Goal: Task Accomplishment & Management: Manage account settings

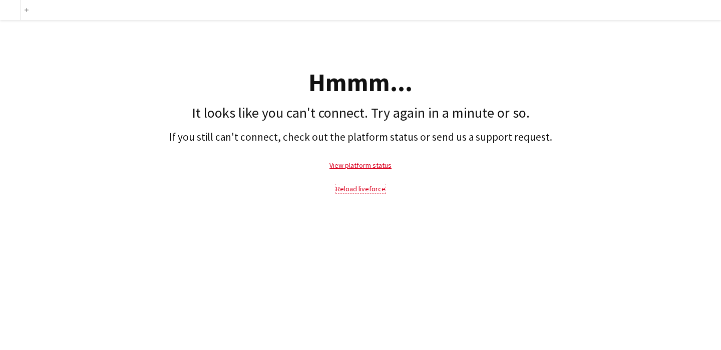
click at [348, 192] on link "Reload liveforce" at bounding box center [361, 188] width 50 height 9
click at [351, 189] on link "Reload liveforce" at bounding box center [361, 188] width 50 height 9
click at [445, 225] on div "add Hmmm... It looks like you can't connect. Try again in a minute or so. If yo…" at bounding box center [360, 175] width 721 height 350
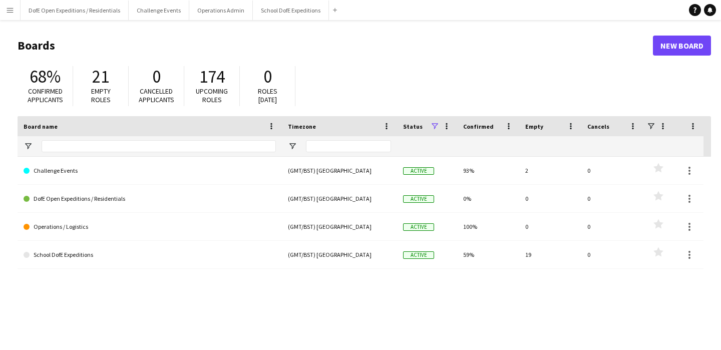
click at [7, 10] on app-icon "Menu" at bounding box center [10, 10] width 8 height 8
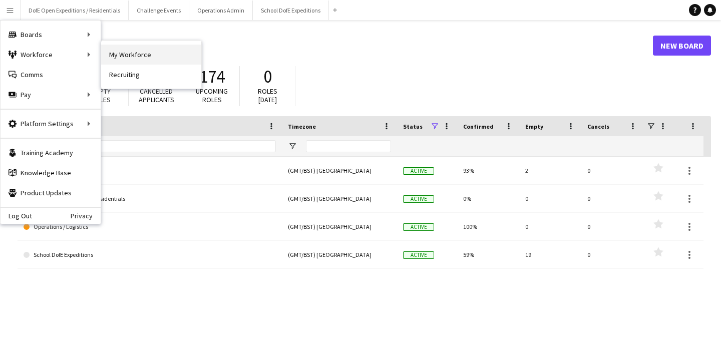
click at [113, 52] on link "My Workforce" at bounding box center [151, 55] width 100 height 20
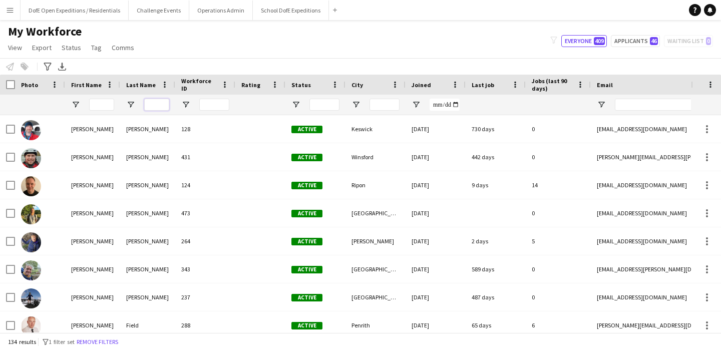
click at [149, 104] on input "Last Name Filter Input" at bounding box center [156, 105] width 25 height 12
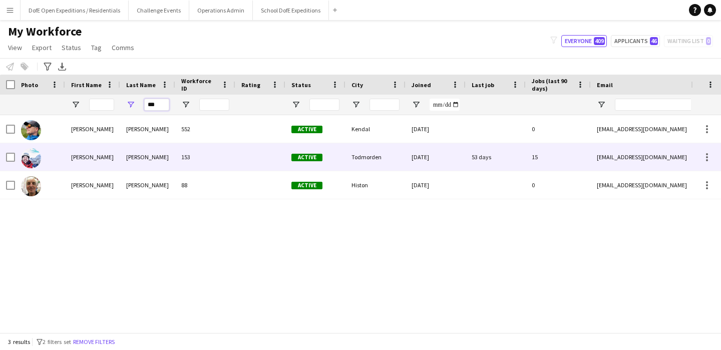
type input "***"
click at [137, 156] on div "[PERSON_NAME]" at bounding box center [147, 157] width 55 height 28
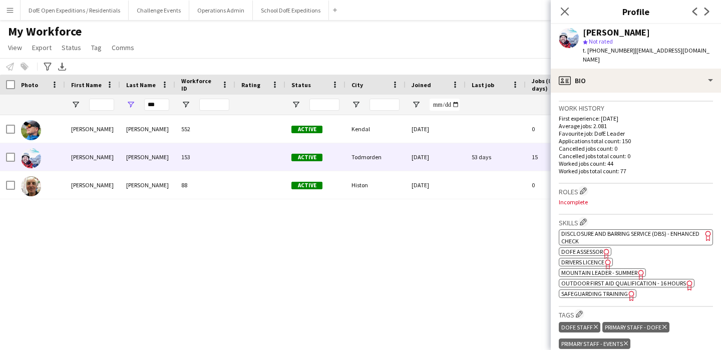
scroll to position [238, 0]
click at [591, 247] on span "DofE Assessor" at bounding box center [582, 251] width 42 height 8
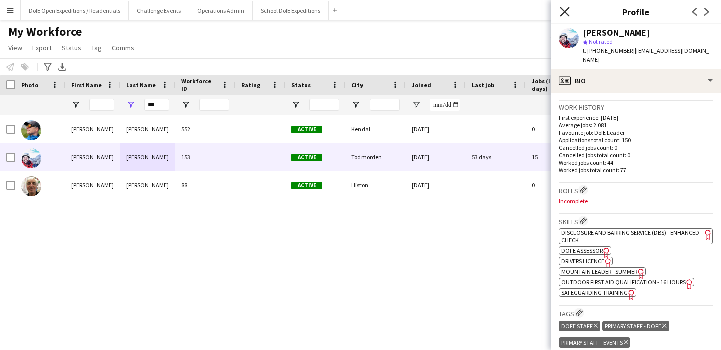
click at [563, 12] on icon "Close pop-in" at bounding box center [565, 12] width 10 height 10
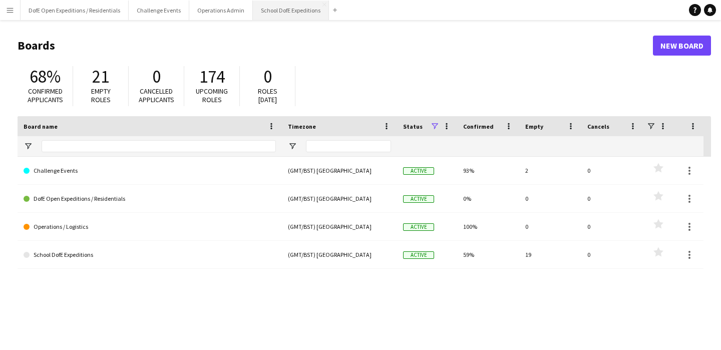
click at [288, 10] on button "School DofE Expeditions Close" at bounding box center [291, 11] width 76 height 20
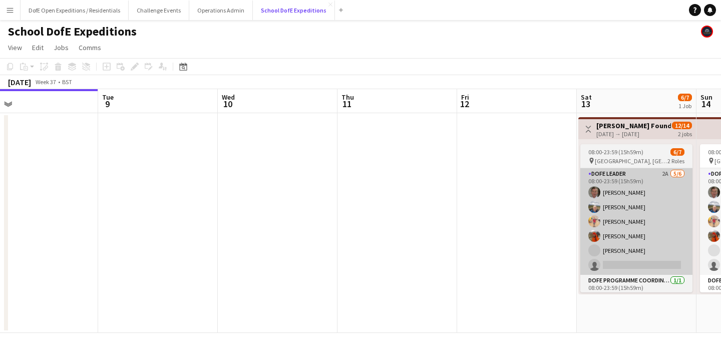
scroll to position [0, 441]
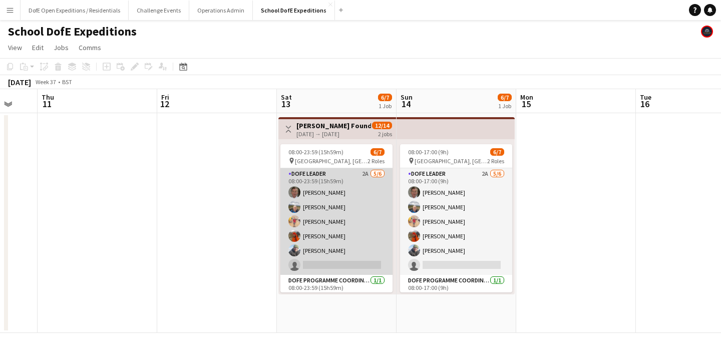
click at [366, 209] on app-card-role "DofE Leader 2A 5/6 08:00-23:59 (15h59m) Simon Hicks STEFAN MILANEC Dave Smith J…" at bounding box center [336, 221] width 112 height 107
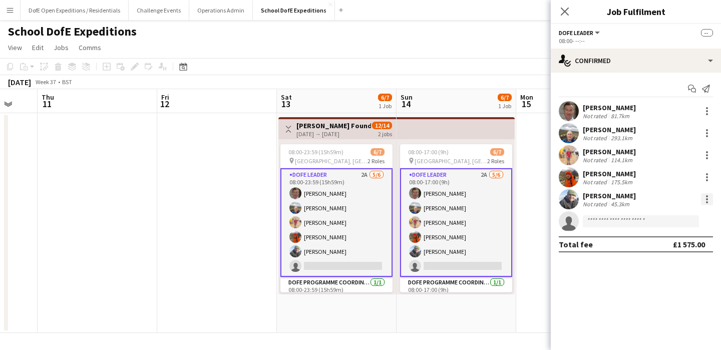
click at [707, 201] on div at bounding box center [707, 202] width 2 height 2
click at [665, 289] on span "Remove" at bounding box center [658, 289] width 30 height 9
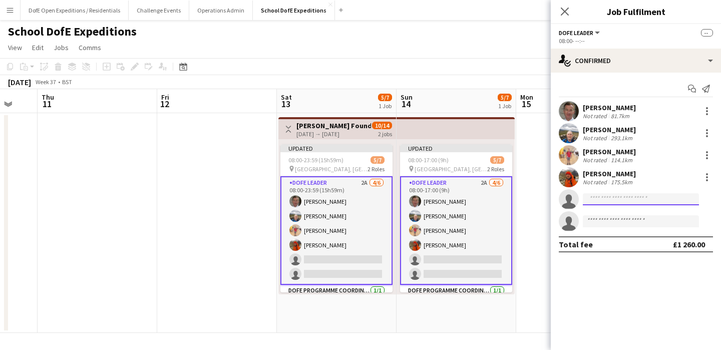
click at [628, 201] on input at bounding box center [641, 199] width 116 height 12
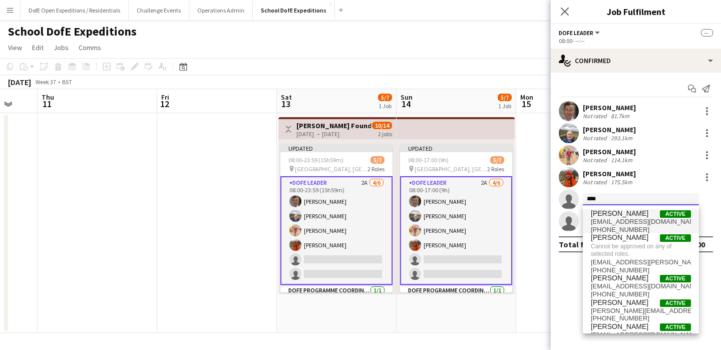
type input "****"
click at [600, 215] on span "Richard Baker" at bounding box center [620, 213] width 58 height 9
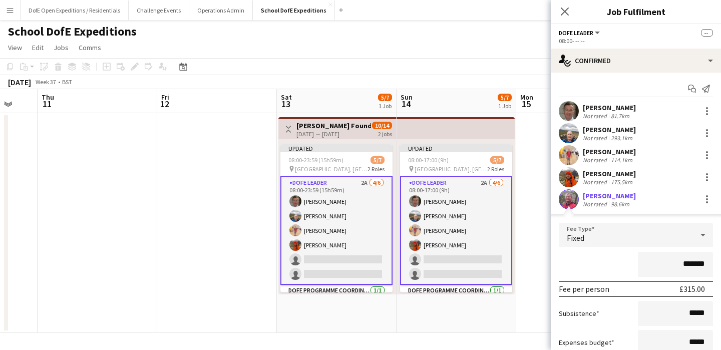
click at [506, 318] on app-date-cell "Updated 08:00-17:00 (9h) 5/7 pin Harrold, Bedfordshire 2 Roles DofE Leader 2A 4…" at bounding box center [457, 223] width 120 height 220
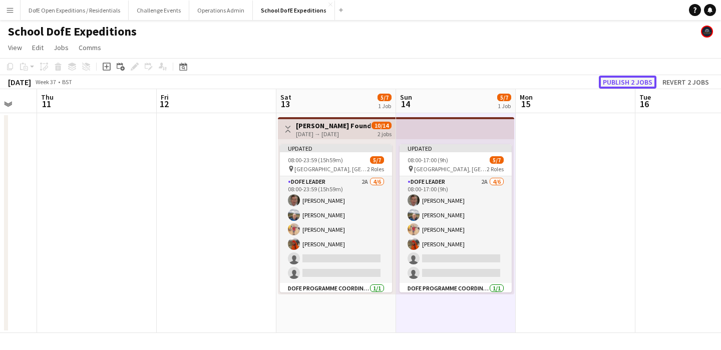
click at [618, 80] on button "Publish 2 jobs" at bounding box center [628, 82] width 58 height 13
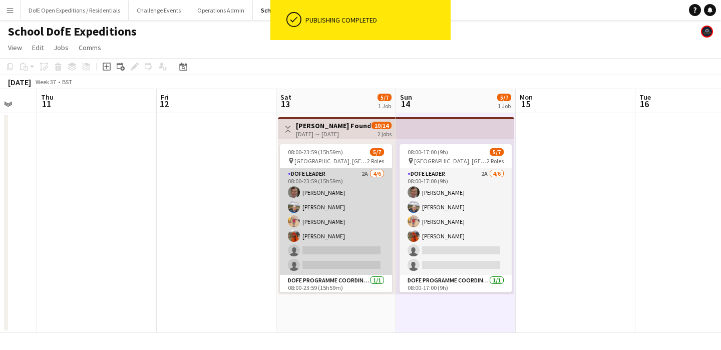
click at [348, 188] on app-card-role "DofE Leader 2A 4/6 08:00-23:59 (15h59m) Simon Hicks STEFAN MILANEC Dave Smith J…" at bounding box center [336, 221] width 112 height 107
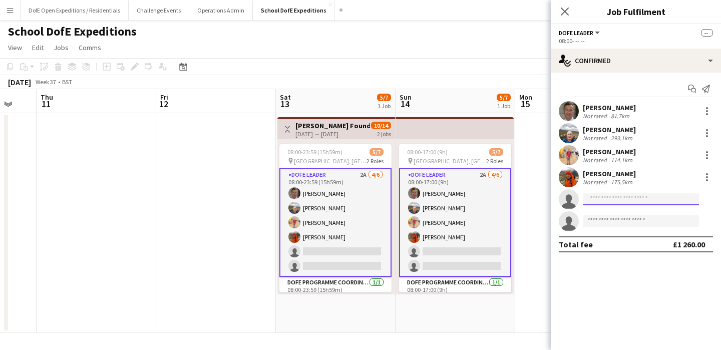
click at [604, 200] on input at bounding box center [641, 199] width 116 height 12
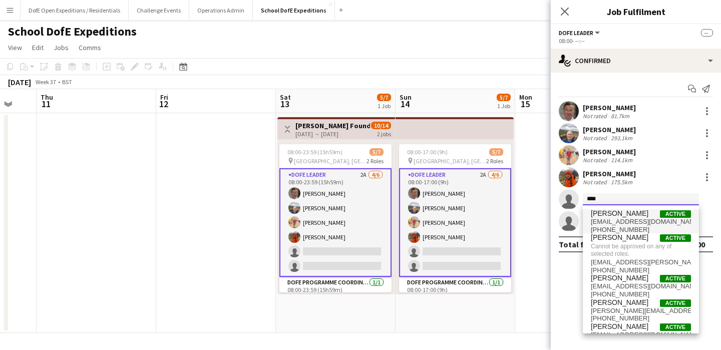
type input "****"
click at [609, 218] on span "rebaker89@netscape.net" at bounding box center [641, 222] width 100 height 8
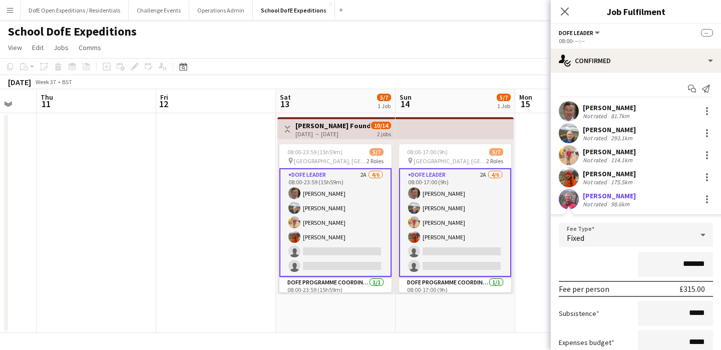
scroll to position [109, 0]
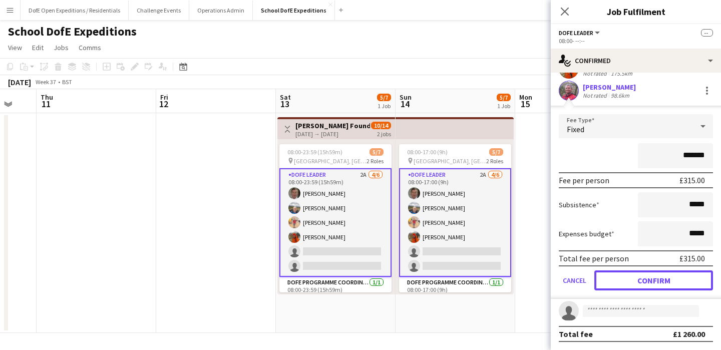
click at [633, 282] on button "Confirm" at bounding box center [653, 280] width 119 height 20
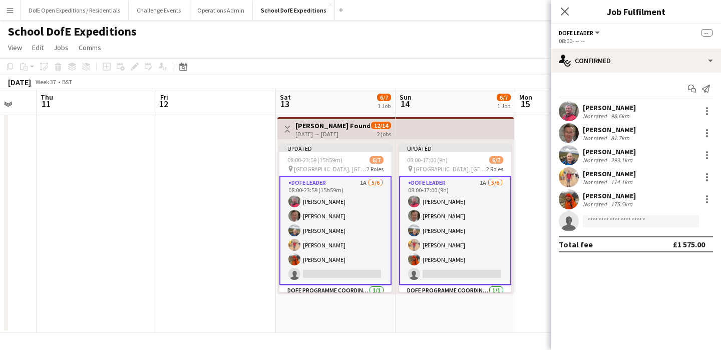
click at [474, 315] on app-date-cell "Updated 08:00-17:00 (9h) 6/7 pin Harrold, Bedfordshire 2 Roles DofE Leader 1A 5…" at bounding box center [456, 223] width 120 height 220
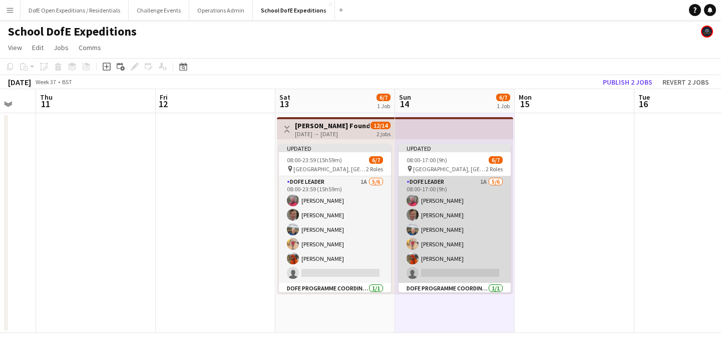
scroll to position [25, 0]
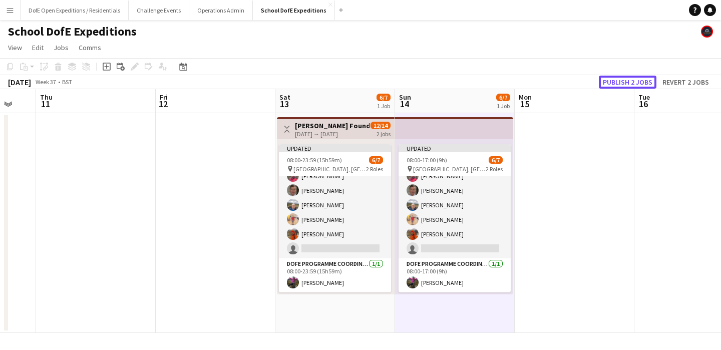
click at [628, 82] on button "Publish 2 jobs" at bounding box center [628, 82] width 58 height 13
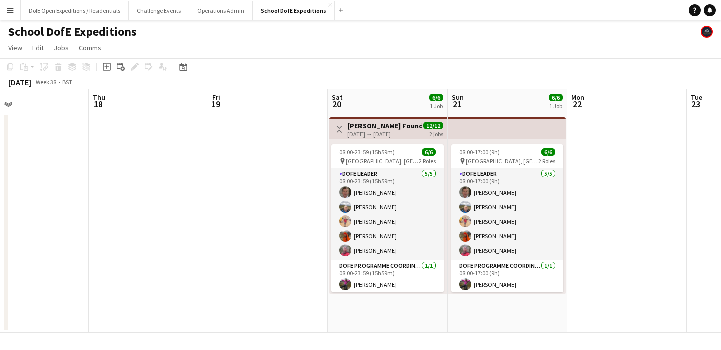
scroll to position [0, 510]
